Goal: Information Seeking & Learning: Check status

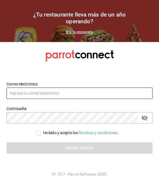
click at [110, 98] on input "text" at bounding box center [79, 92] width 146 height 11
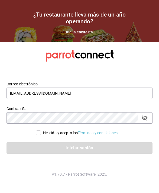
type input "[EMAIL_ADDRESS][DOMAIN_NAME]"
click at [36, 131] on input "He leído y acepto los Términos y condiciones." at bounding box center [38, 132] width 5 height 5
checkbox input "true"
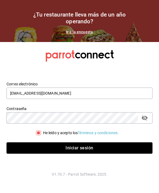
click at [35, 145] on button "Iniciar sesión" at bounding box center [79, 147] width 146 height 11
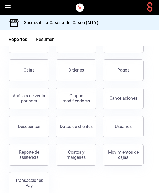
scroll to position [46, 0]
click at [37, 38] on button "Resumen" at bounding box center [45, 41] width 19 height 9
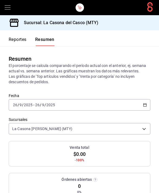
click at [35, 106] on input "26" at bounding box center [37, 104] width 5 height 4
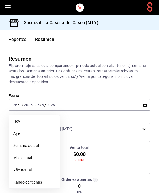
click at [21, 132] on span "Ayer" at bounding box center [34, 133] width 42 height 6
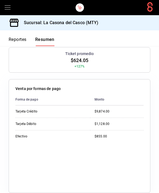
scroll to position [255, 0]
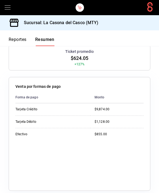
click at [15, 34] on div "Reportes Resumen" at bounding box center [27, 38] width 54 height 16
click at [11, 37] on button "Reportes" at bounding box center [18, 41] width 18 height 9
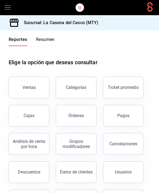
click at [109, 90] on button "Ticket promedio" at bounding box center [123, 88] width 41 height 22
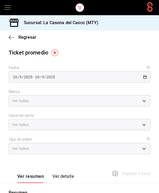
type input "7e4e7643-bc2c-442b-8a2a-9b04da6139a5"
type input "PARROT,UBER_EATS,RAPPI,DIDI_FOOD,ONLINE"
type input "37725a56-1572-4593-a8c9-f3487361729a,12c83e59-1750-49d3-bd42-14b7f767bf51,EXTER…"
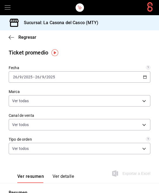
click at [21, 75] on input "9" at bounding box center [20, 77] width 3 height 4
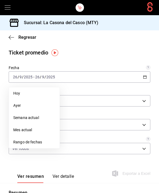
click at [14, 105] on span "Ayer" at bounding box center [34, 105] width 42 height 6
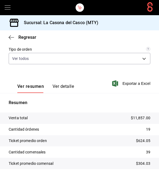
scroll to position [90, 0]
click at [11, 37] on icon "button" at bounding box center [11, 37] width 5 height 5
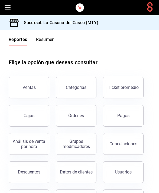
click at [38, 43] on button "Resumen" at bounding box center [45, 41] width 19 height 9
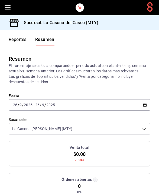
click at [24, 101] on div "2025-09-26 26 / 9 / 2025 - 2025-09-26 26 / 9 / 2025" at bounding box center [79, 104] width 141 height 11
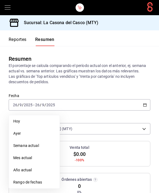
click at [24, 130] on li "Ayer" at bounding box center [34, 133] width 51 height 12
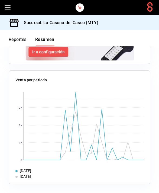
scroll to position [742, 0]
click at [78, 100] on rect at bounding box center [84, 126] width 120 height 68
click at [81, 158] on rect at bounding box center [84, 126] width 120 height 68
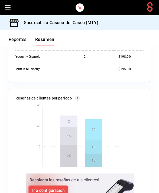
scroll to position [168, 0]
